Goal: Obtain resource: Obtain resource

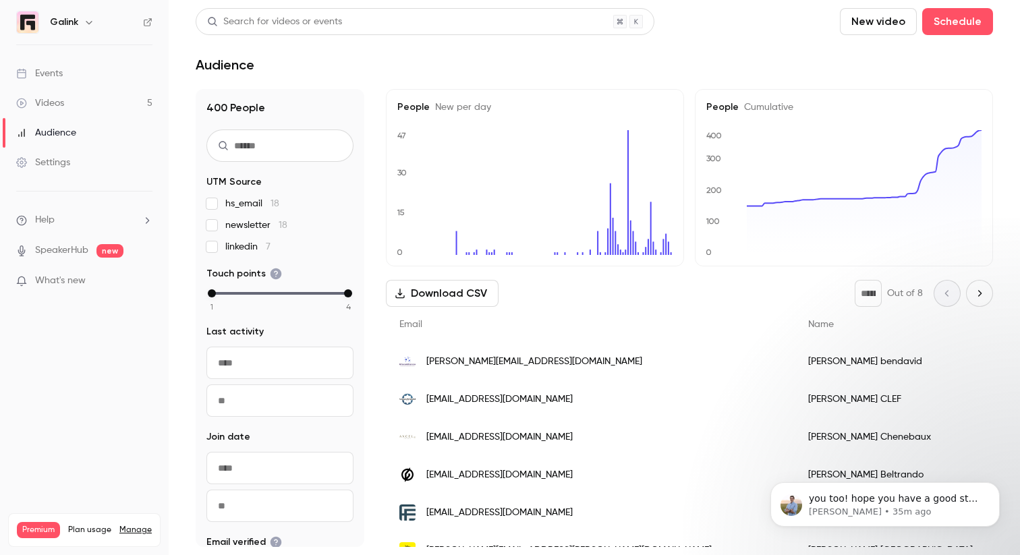
click at [55, 104] on div "Videos" at bounding box center [40, 102] width 48 height 13
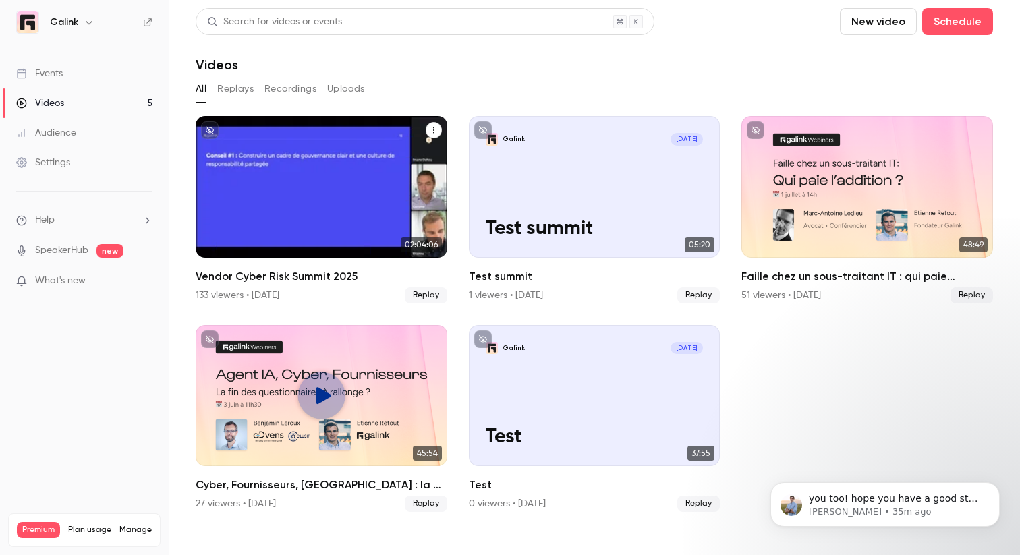
click at [291, 273] on h2 "Vendor Cyber Risk Summit 2025" at bounding box center [322, 276] width 252 height 16
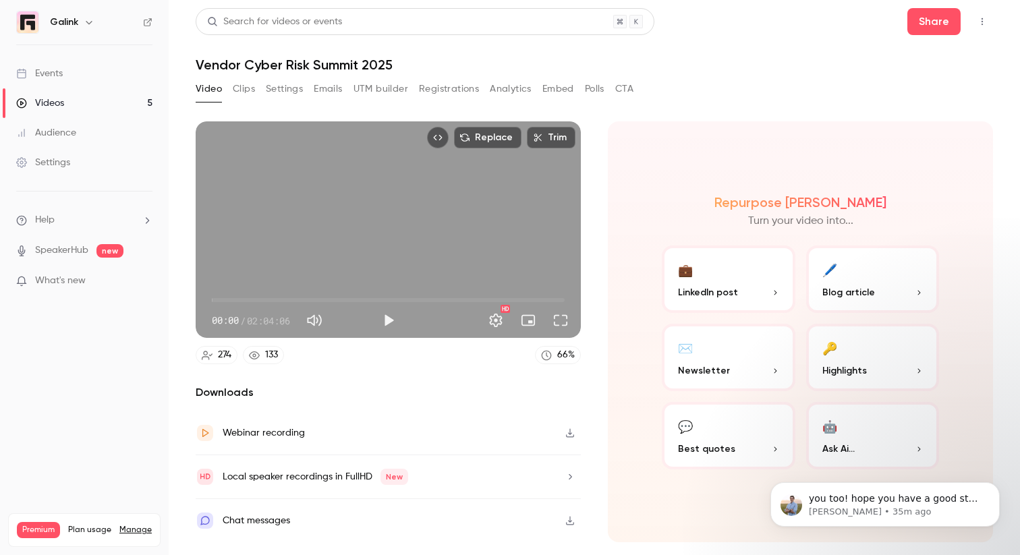
click at [237, 89] on button "Clips" at bounding box center [244, 89] width 22 height 22
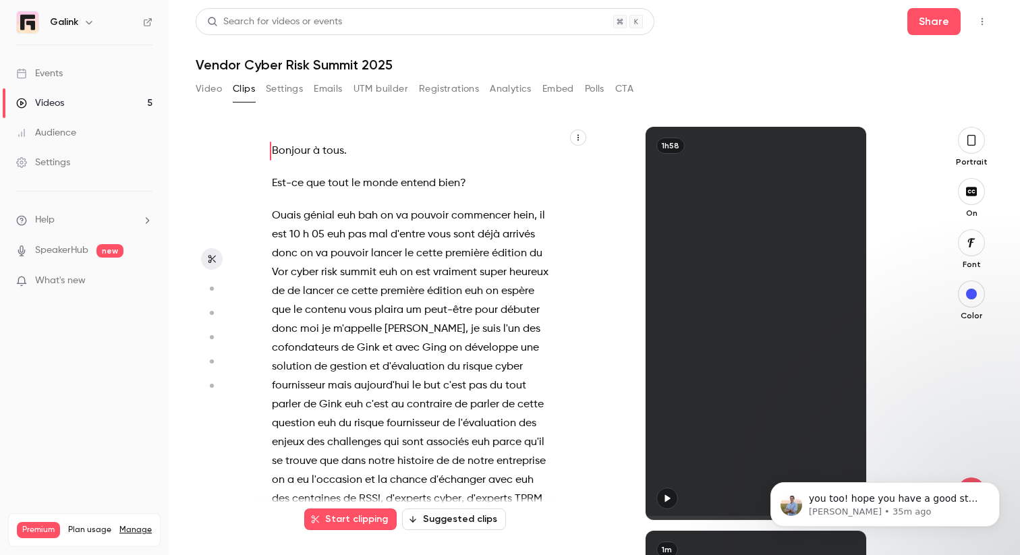
click at [577, 130] on button "button" at bounding box center [578, 138] width 16 height 16
click at [540, 171] on div "Copy transcript" at bounding box center [523, 169] width 103 height 13
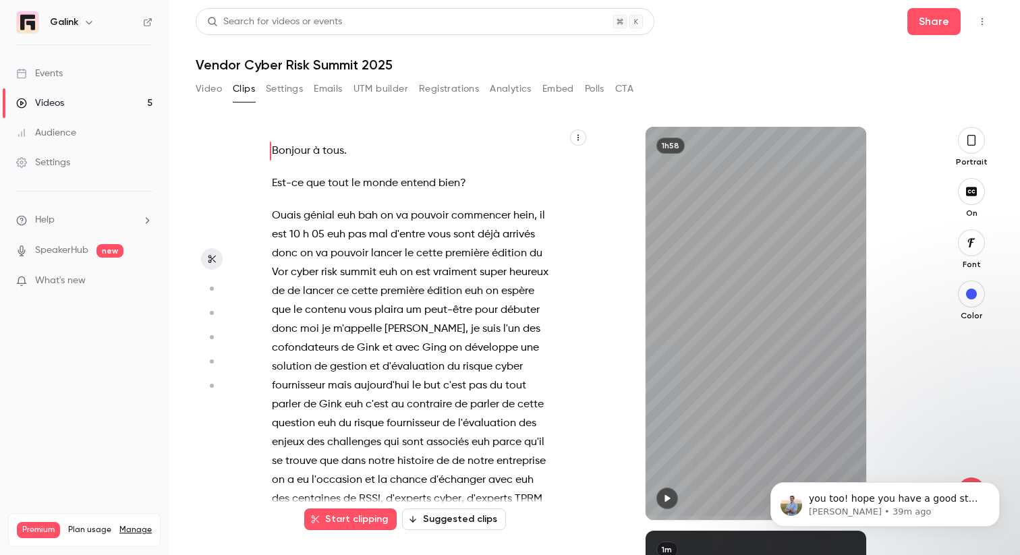
scroll to position [404, 0]
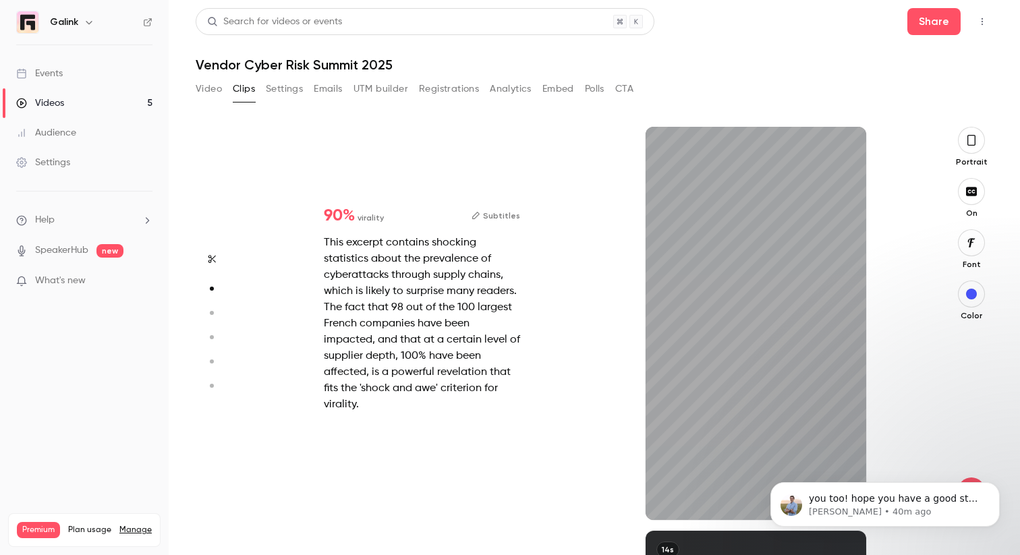
type input "****"
